Goal: Task Accomplishment & Management: Use online tool/utility

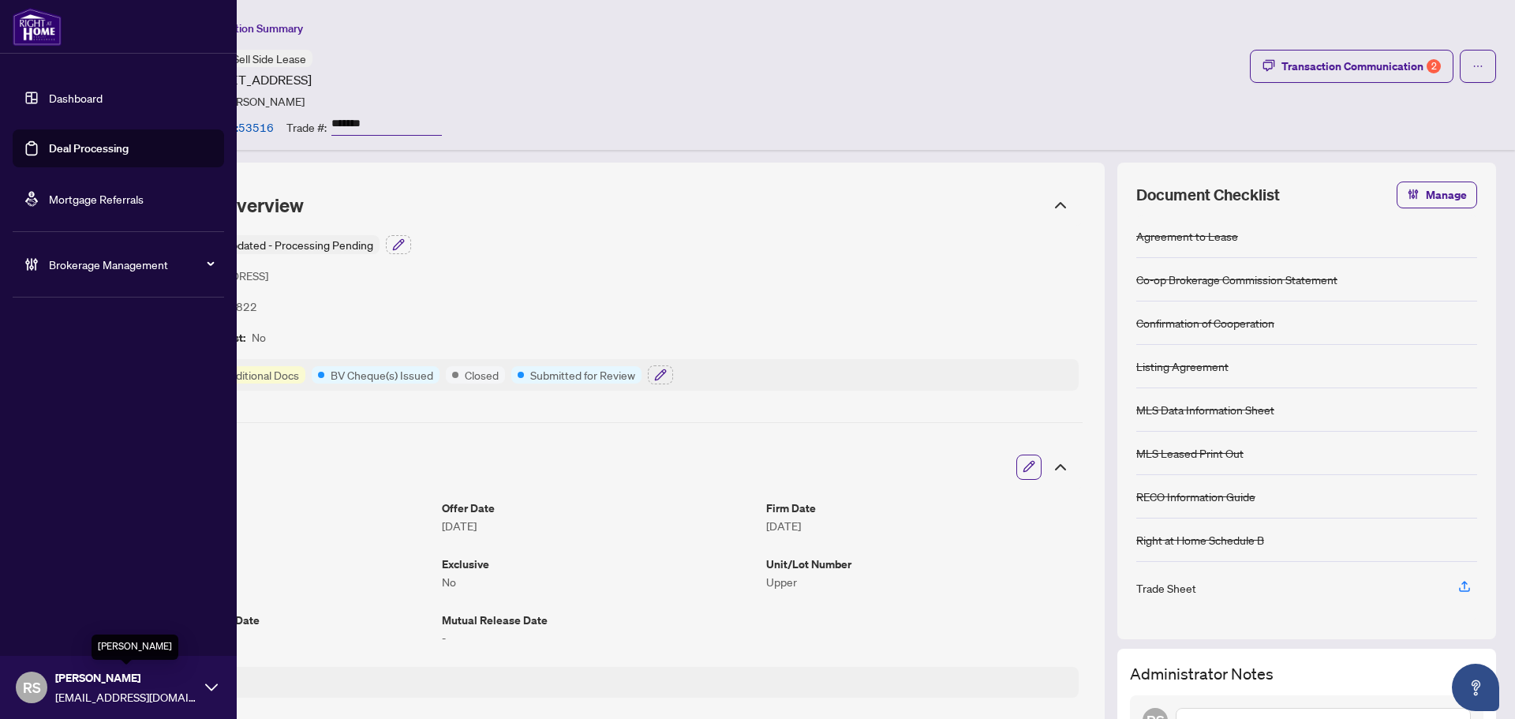
click at [84, 683] on span "[PERSON_NAME]" at bounding box center [126, 677] width 142 height 17
click at [57, 630] on span "Logout" at bounding box center [64, 626] width 36 height 25
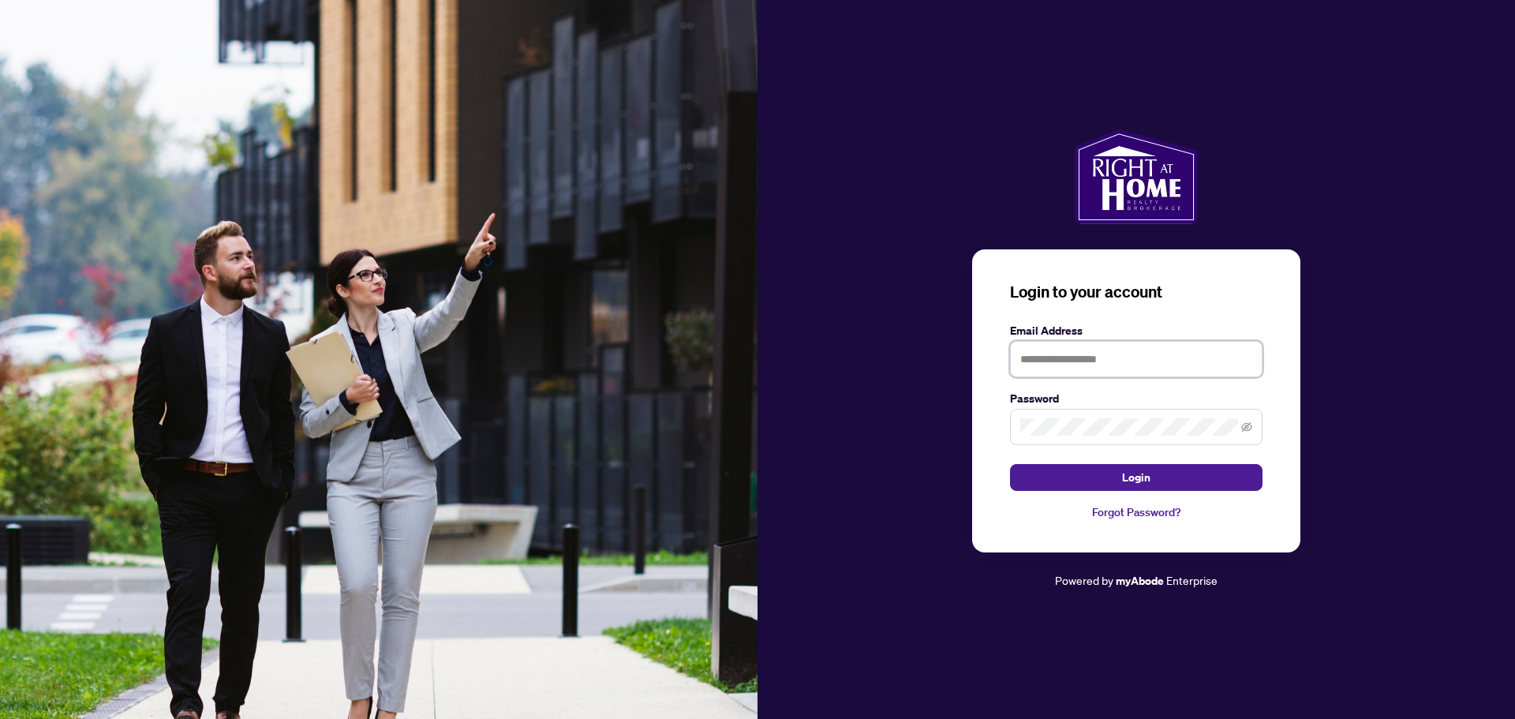
type input "**********"
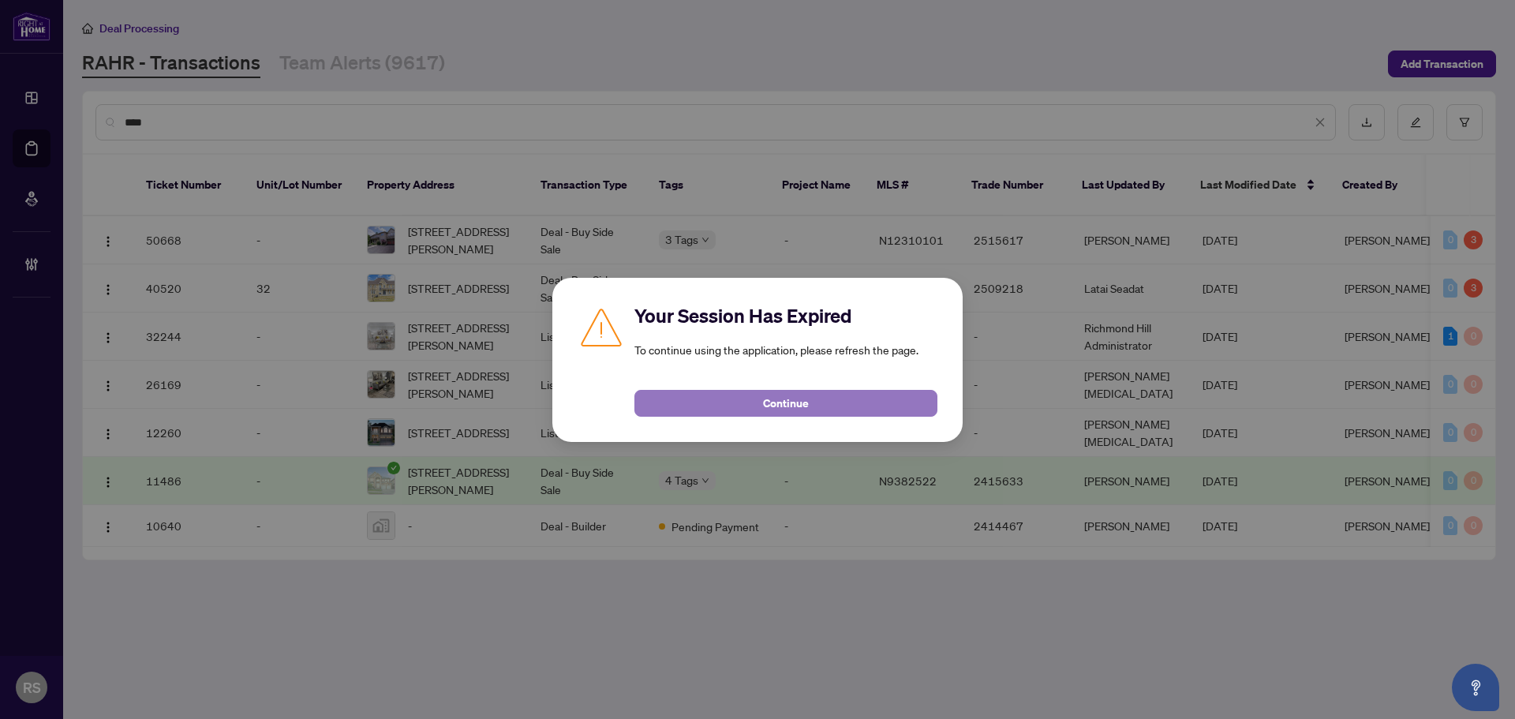
click at [818, 398] on button "Continue" at bounding box center [785, 403] width 303 height 27
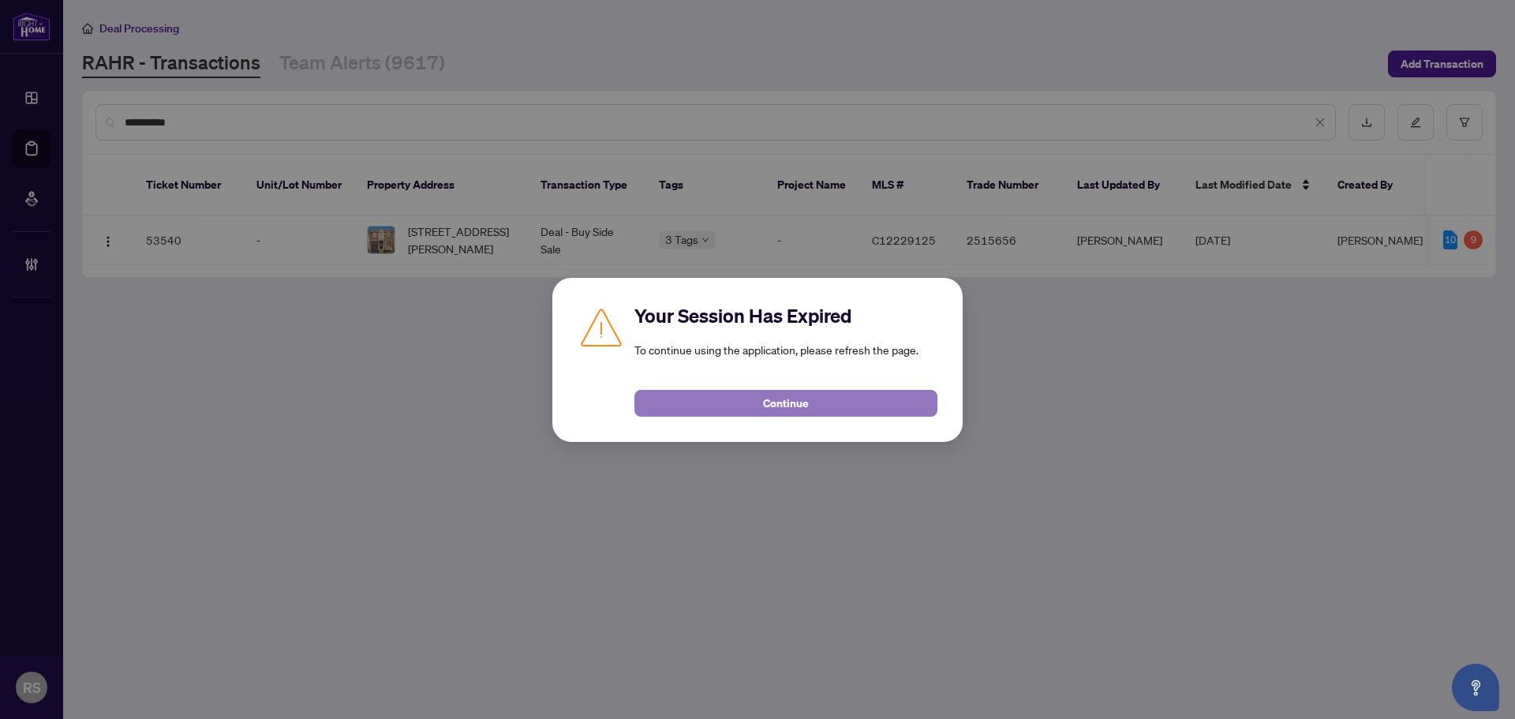
click at [801, 395] on span "Continue" at bounding box center [786, 403] width 46 height 25
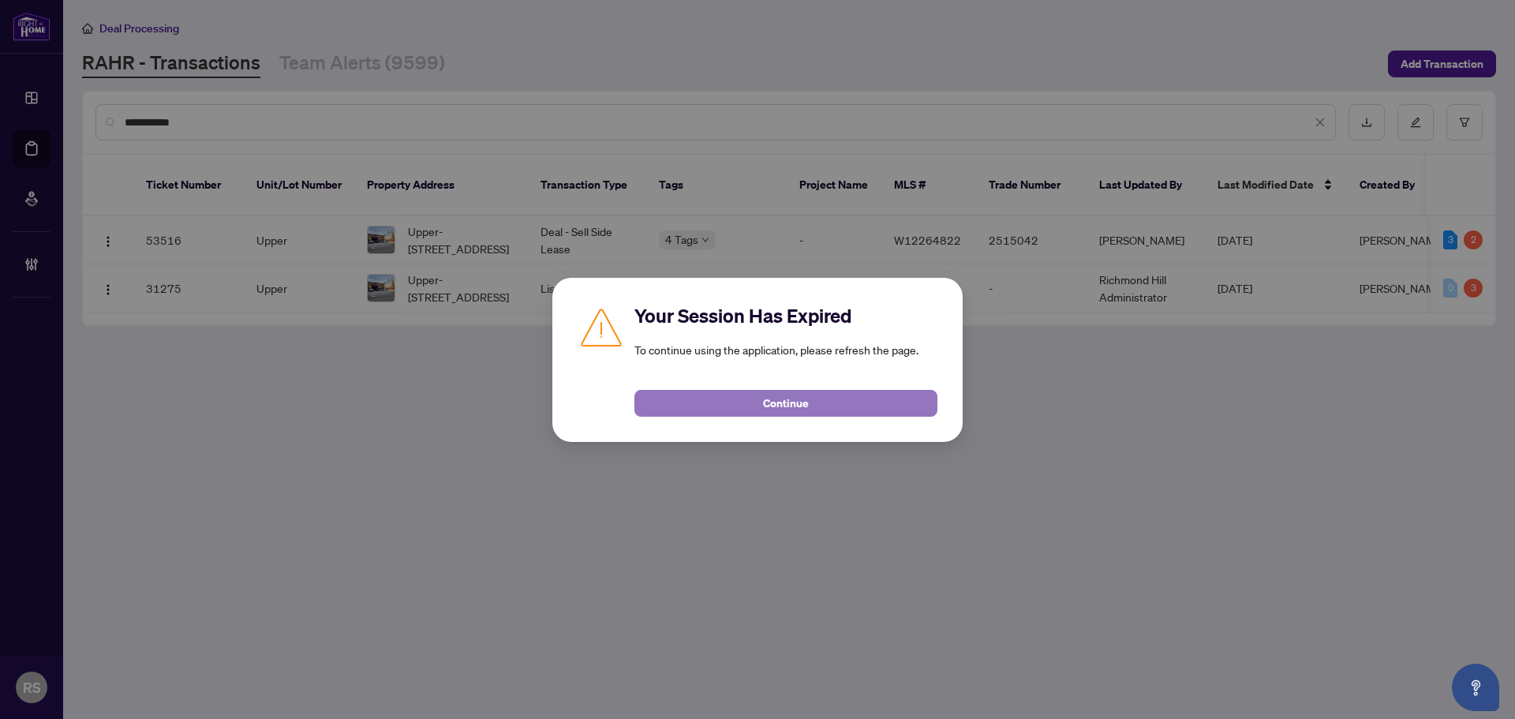
click at [806, 409] on span "Continue" at bounding box center [786, 403] width 46 height 25
